Goal: Information Seeking & Learning: Learn about a topic

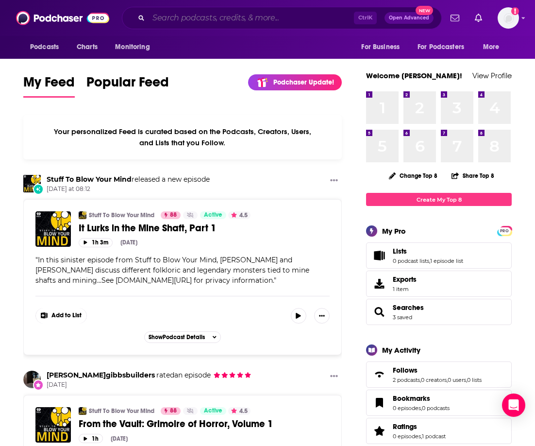
click at [244, 18] on input "Search podcasts, credits, & more..." at bounding box center [251, 18] width 205 height 16
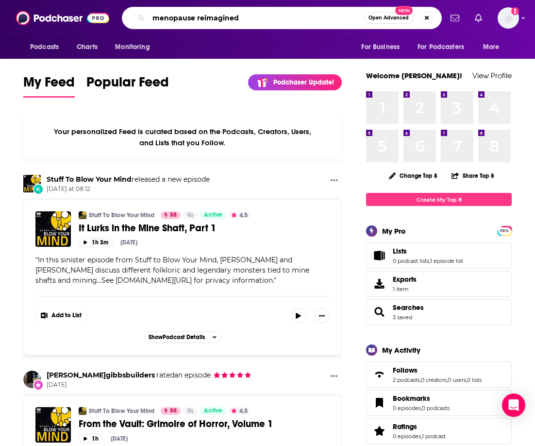
type input "menopause reimagined"
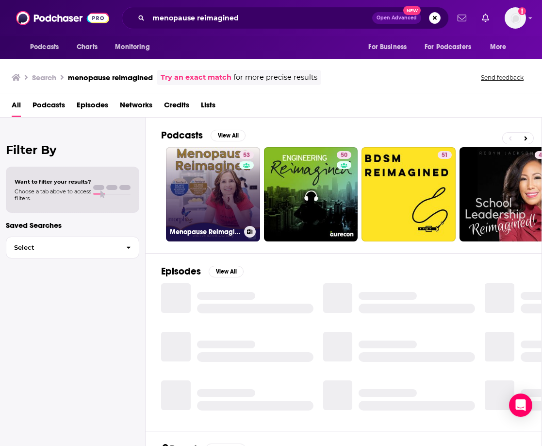
click at [202, 189] on link "53 Menopause Reimagined with [PERSON_NAME]" at bounding box center [213, 194] width 94 height 94
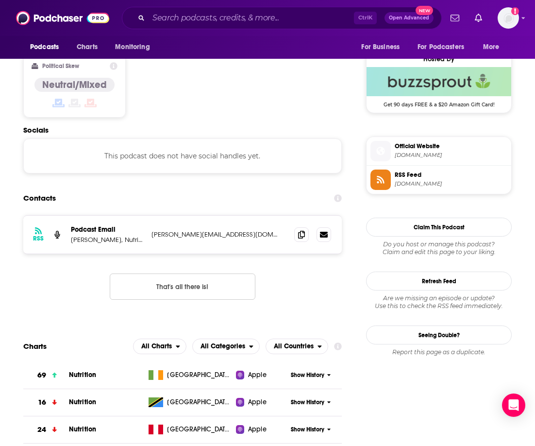
scroll to position [777, 0]
click at [81, 256] on div "RSS Podcast Email [PERSON_NAME], Nutritionist [PERSON_NAME][EMAIL_ADDRESS][DOMA…" at bounding box center [182, 265] width 318 height 100
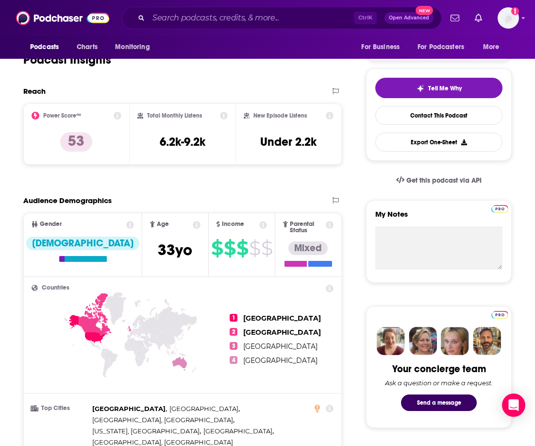
scroll to position [0, 0]
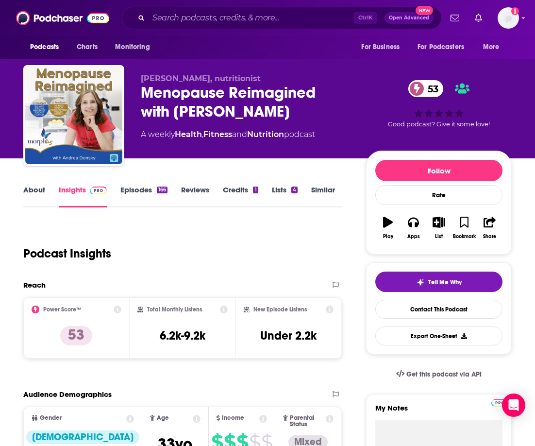
click at [30, 191] on link "About" at bounding box center [34, 196] width 22 height 22
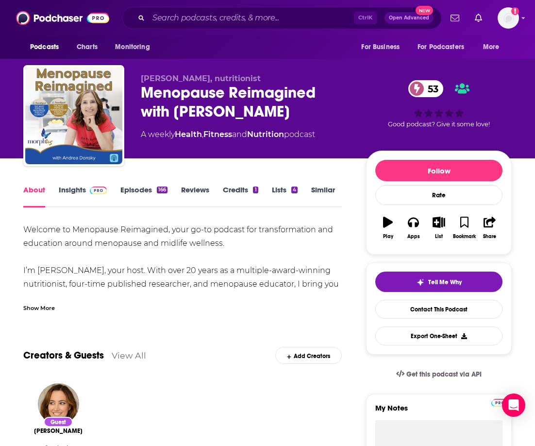
click at [46, 303] on div "Show More" at bounding box center [39, 306] width 32 height 9
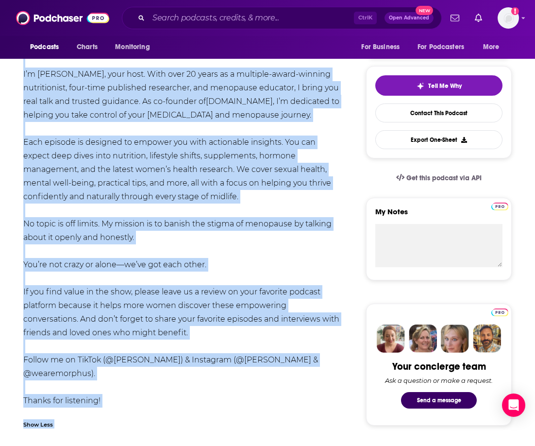
scroll to position [298, 0]
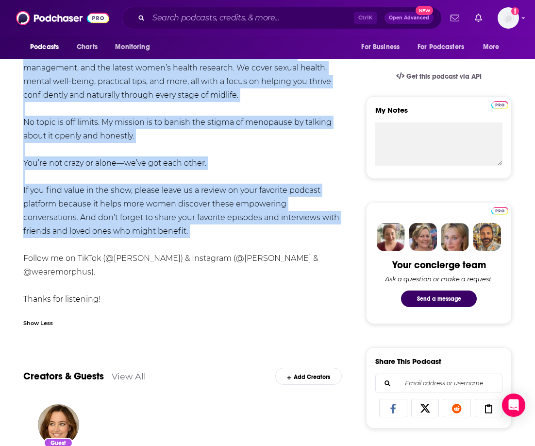
drag, startPoint x: 21, startPoint y: 226, endPoint x: 217, endPoint y: 247, distance: 197.2
copy div "Loremip do Sitametco Adipiscing, elit se-do eiusmod tem incididuntutla etd magn…"
click at [223, 165] on div "Welcome to Menopause Reimagined, your go-to podcast for transformation and educ…" at bounding box center [182, 115] width 318 height 381
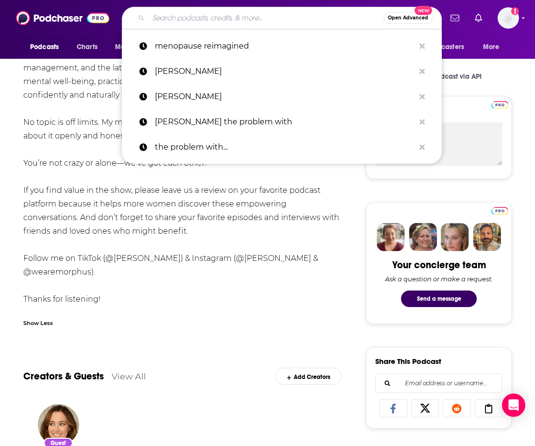
click at [208, 14] on input "Search podcasts, credits, & more..." at bounding box center [266, 18] width 235 height 16
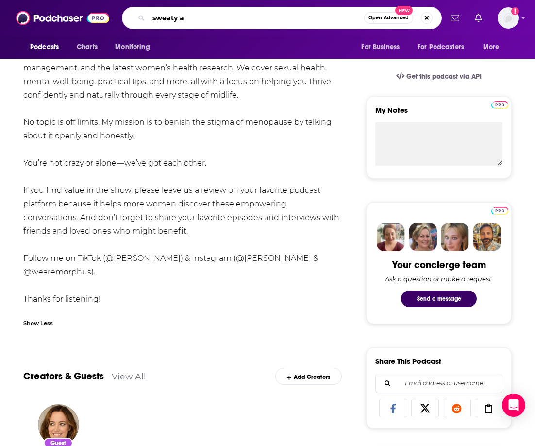
type input "sweaty af"
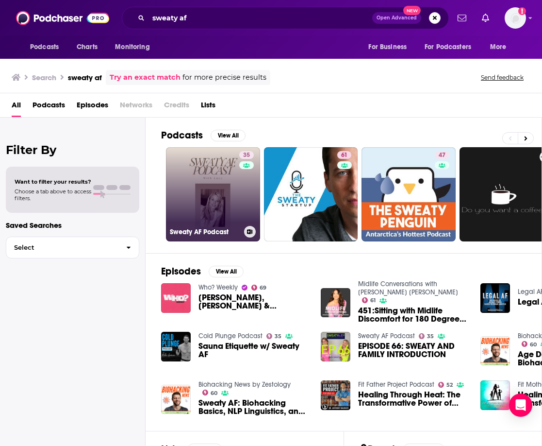
click at [199, 189] on link "35 Sweaty AF Podcast" at bounding box center [213, 194] width 94 height 94
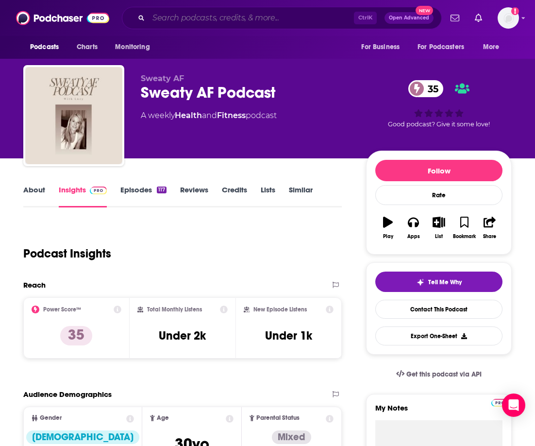
click at [212, 20] on input "Search podcasts, credits, & more..." at bounding box center [251, 18] width 205 height 16
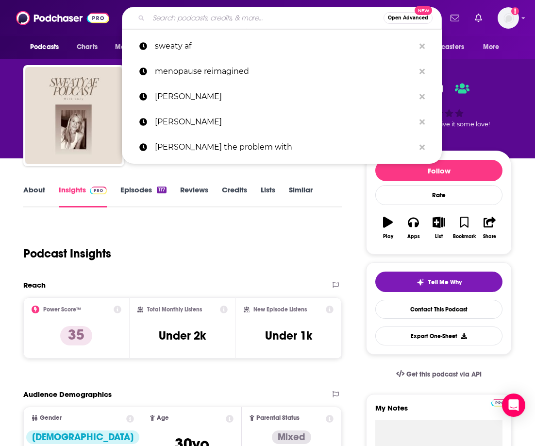
paste input "Not Your Mother's Menopause with Dr. [PERSON_NAME]"
type input "Not Your Mother's Menopause with Dr. [PERSON_NAME]"
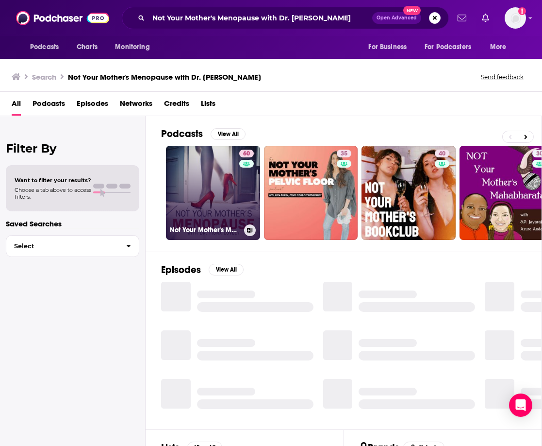
click at [192, 204] on link "60 Not Your Mother's Menopause with Dr. [PERSON_NAME]" at bounding box center [213, 193] width 94 height 94
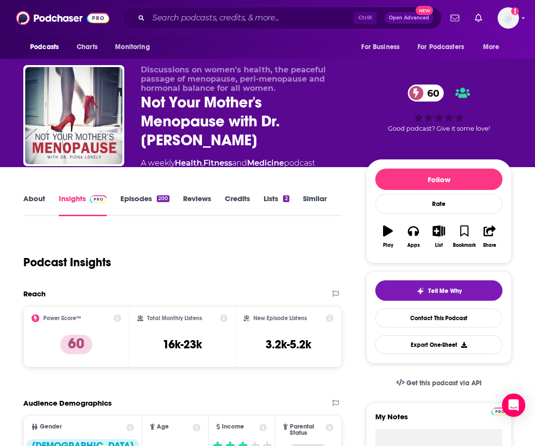
drag, startPoint x: 213, startPoint y: 241, endPoint x: 123, endPoint y: 238, distance: 89.8
click at [213, 241] on div "Podcast Insights" at bounding box center [178, 257] width 311 height 50
click at [30, 197] on link "About" at bounding box center [34, 205] width 22 height 22
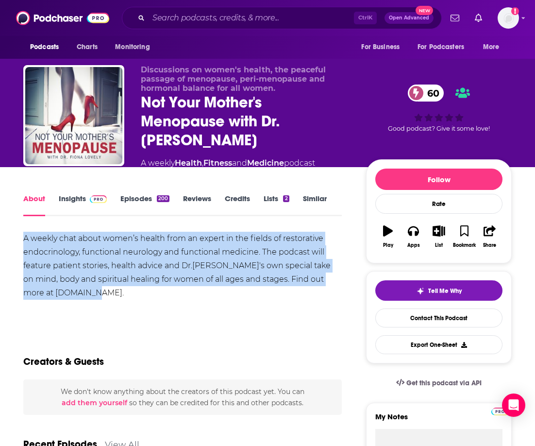
drag, startPoint x: 23, startPoint y: 236, endPoint x: 86, endPoint y: 294, distance: 85.2
click at [86, 294] on div "A weekly chat about women’s health from an expert in the fields of restorative …" at bounding box center [182, 266] width 318 height 68
copy div "A weekly chat about women’s health from an expert in the fields of restorative …"
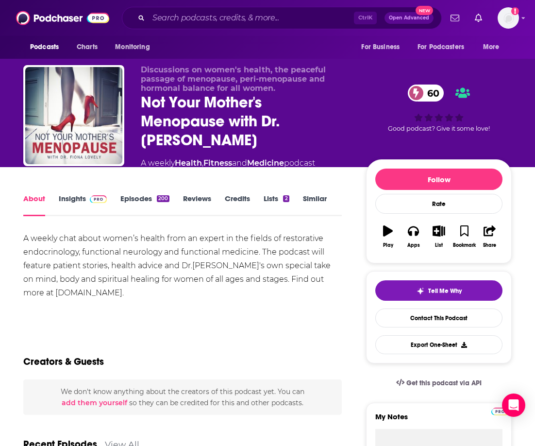
click at [188, 315] on div "Show More" at bounding box center [182, 312] width 318 height 17
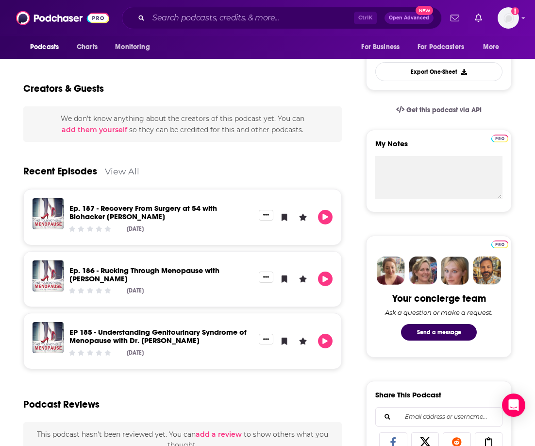
scroll to position [49, 0]
